Goal: Navigation & Orientation: Find specific page/section

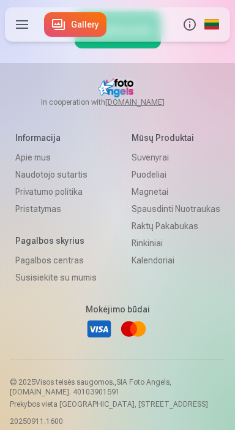
scroll to position [1060, 0]
click at [160, 159] on link "Suvenyrai" at bounding box center [176, 157] width 89 height 17
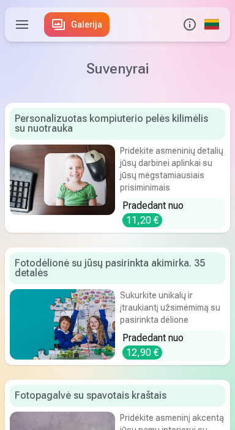
click at [70, 26] on link "Galerija" at bounding box center [77, 24] width 66 height 24
